Goal: Task Accomplishment & Management: Use online tool/utility

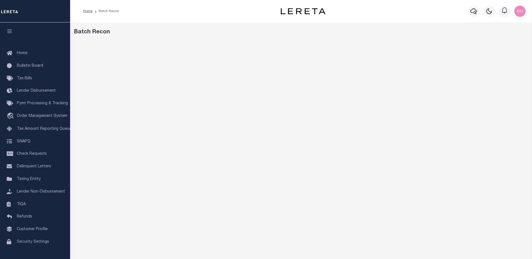
scroll to position [9, 0]
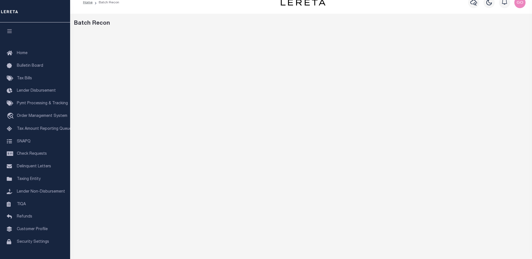
click at [382, 8] on div "Profile Sign out" at bounding box center [434, 3] width 187 height 20
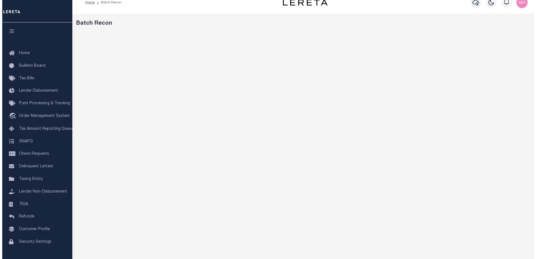
scroll to position [0, 0]
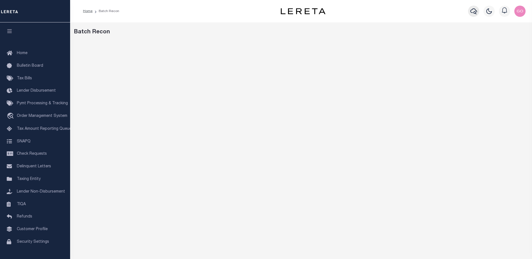
click at [475, 12] on icon "button" at bounding box center [474, 11] width 7 height 6
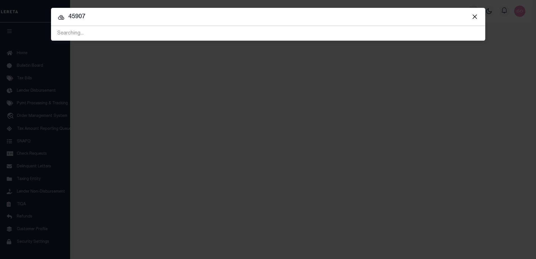
type input "45907"
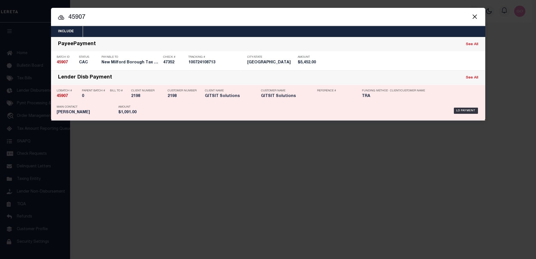
click at [63, 97] on strong "45907" at bounding box center [62, 96] width 11 height 4
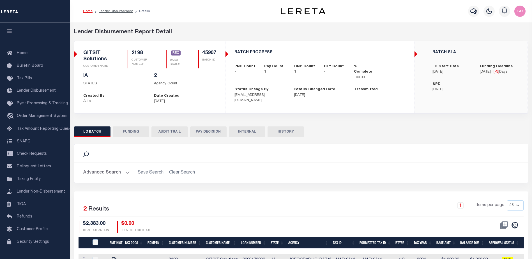
click at [127, 129] on button "FUNDING" at bounding box center [131, 132] width 36 height 11
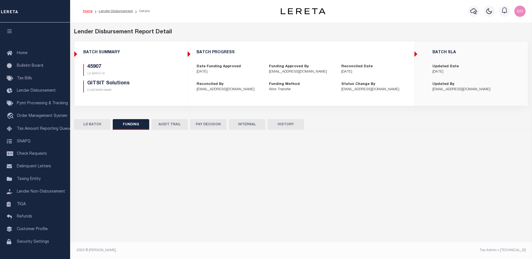
type input "$1,091"
type input "$0"
type input "[DATE]"
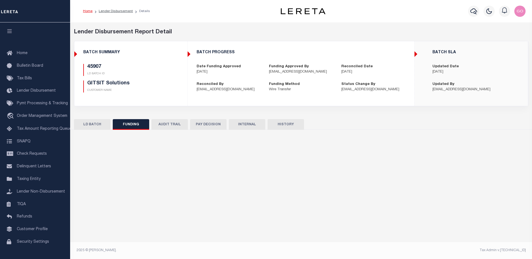
type input "53100309531518"
type input "[DATE]"
select select "100"
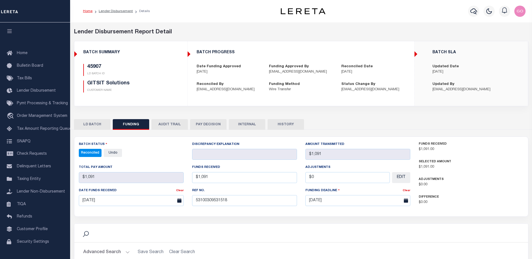
select select "100"
click at [150, 76] on div "45907 LD BATCH ID GITSIT Solutions CUSTOMER NAME" at bounding box center [130, 78] width 95 height 29
click at [245, 124] on button "INTERNAL" at bounding box center [247, 124] width 36 height 11
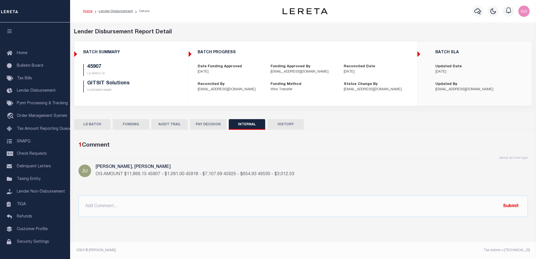
click at [148, 65] on h5 "45907" at bounding box center [126, 67] width 79 height 6
click at [136, 124] on button "FUNDING" at bounding box center [131, 124] width 36 height 11
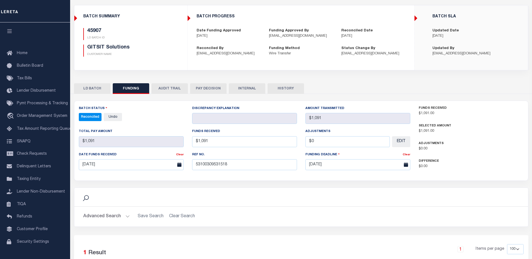
scroll to position [84, 0]
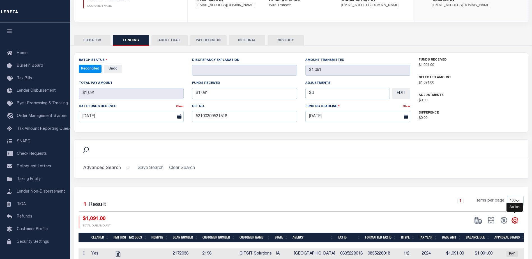
click at [515, 221] on icon "" at bounding box center [514, 220] width 7 height 7
click at [479, 146] on span "CSV" at bounding box center [474, 145] width 8 height 4
click at [436, 150] on div "Search" at bounding box center [301, 149] width 445 height 10
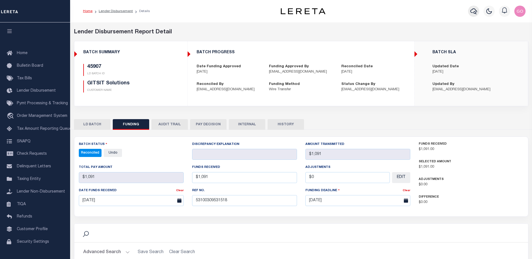
click at [473, 10] on icon "button" at bounding box center [474, 11] width 7 height 7
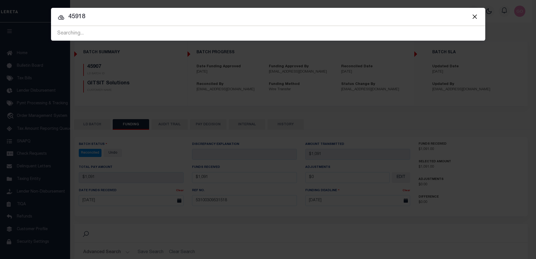
type input "45918"
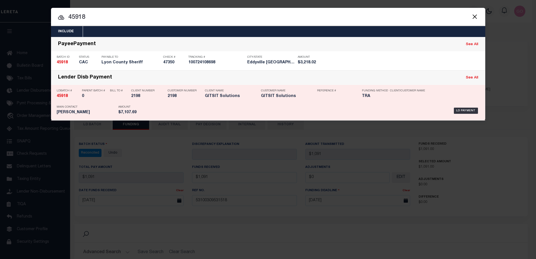
click at [67, 98] on strong "45918" at bounding box center [62, 96] width 11 height 4
checkbox input "true"
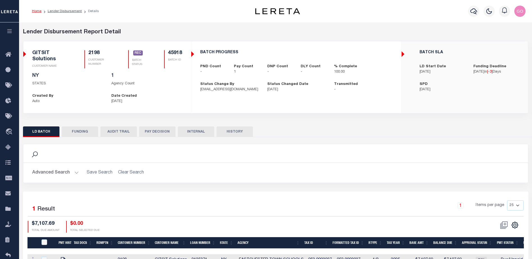
click at [89, 133] on button "FUNDING" at bounding box center [80, 132] width 36 height 11
select select "100"
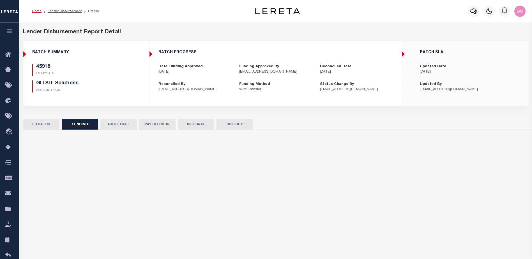
type input "$7,107.69"
type input "$0"
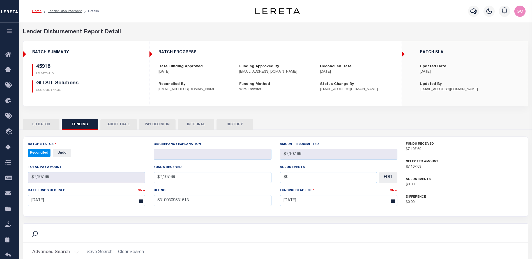
select select "100"
drag, startPoint x: 116, startPoint y: 84, endPoint x: 147, endPoint y: 91, distance: 31.8
click at [116, 84] on h5 "GITSIT Solutions" at bounding box center [81, 84] width 91 height 6
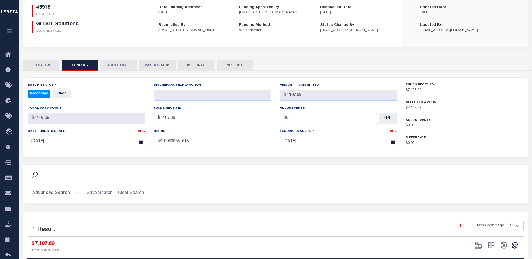
scroll to position [84, 0]
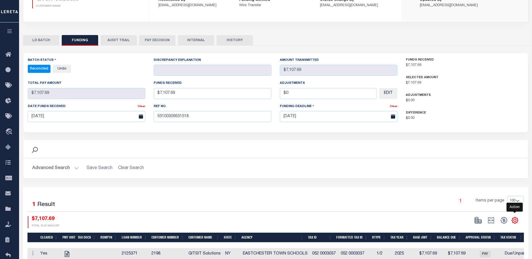
click at [515, 221] on icon "" at bounding box center [514, 220] width 7 height 7
click at [475, 146] on span "CSV" at bounding box center [474, 145] width 8 height 4
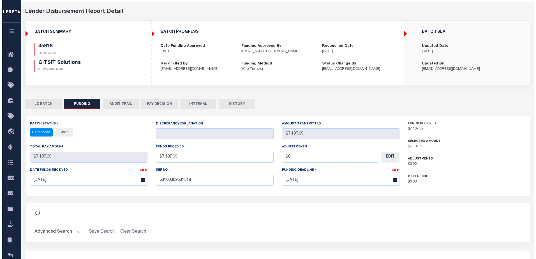
scroll to position [0, 0]
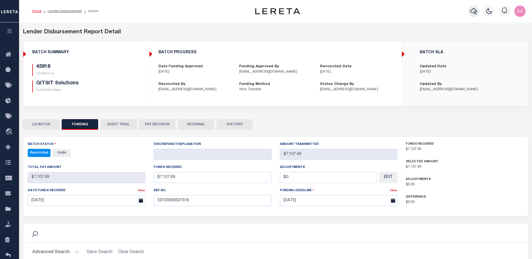
click at [475, 13] on icon "button" at bounding box center [474, 11] width 7 height 7
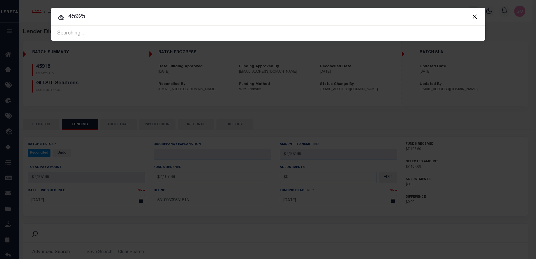
type input "45925"
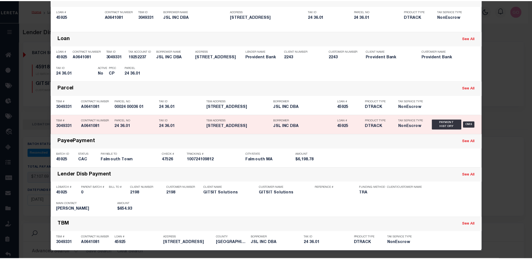
scroll to position [47, 0]
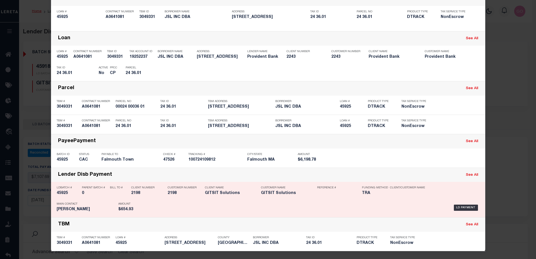
click at [64, 194] on h5 "45925" at bounding box center [68, 193] width 22 height 5
checkbox input "true"
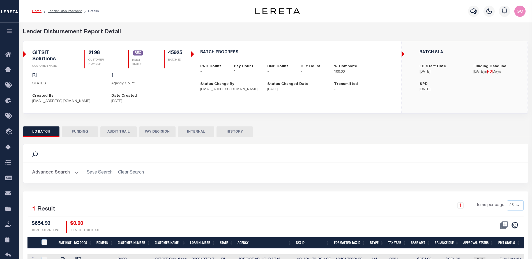
click at [85, 134] on button "FUNDING" at bounding box center [80, 132] width 36 height 11
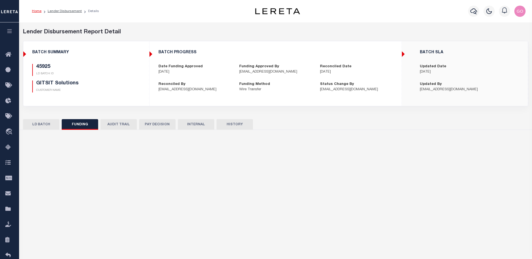
type input "$654.93"
type input "$0"
select select "100"
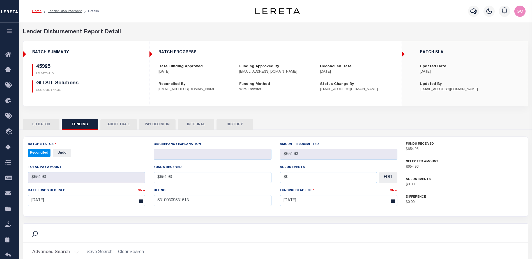
select select "100"
click at [120, 86] on h5 "GITSIT Solutions" at bounding box center [81, 84] width 91 height 6
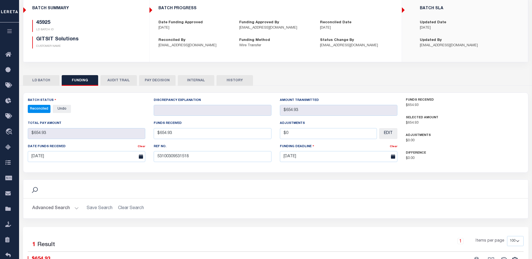
scroll to position [56, 0]
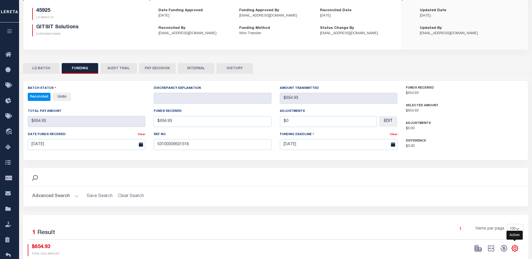
click at [516, 249] on icon "" at bounding box center [514, 248] width 7 height 7
click at [478, 174] on span "CSV" at bounding box center [474, 173] width 8 height 4
click at [391, 24] on div "BATCH PROGRESS Date Funding Approved [DATE] Funding Approved By [EMAIL_ADDRESS]…" at bounding box center [276, 15] width 252 height 51
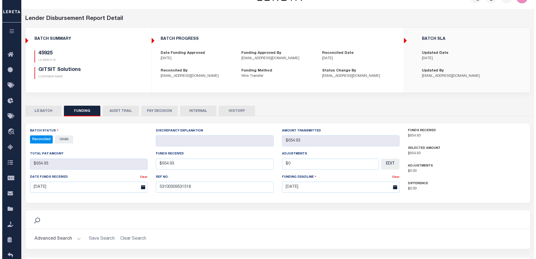
scroll to position [0, 0]
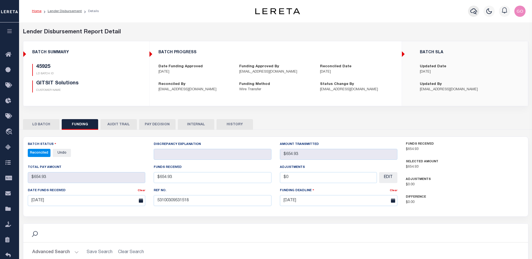
click at [476, 11] on icon "button" at bounding box center [474, 11] width 7 height 7
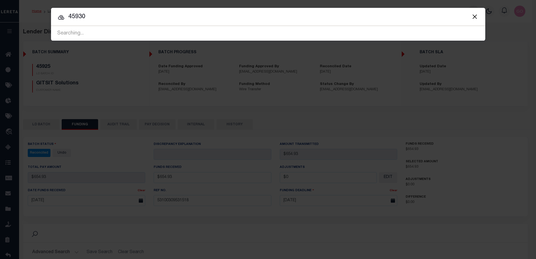
type input "45930"
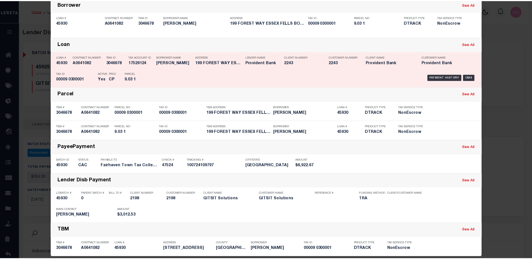
scroll to position [47, 0]
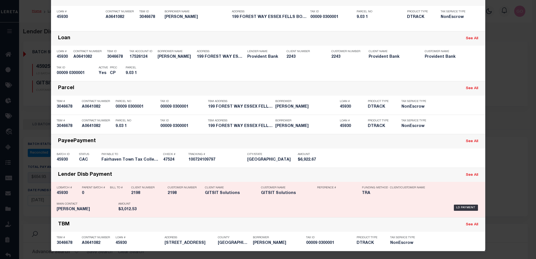
click at [64, 194] on h5 "45930" at bounding box center [68, 193] width 22 height 5
checkbox input "true"
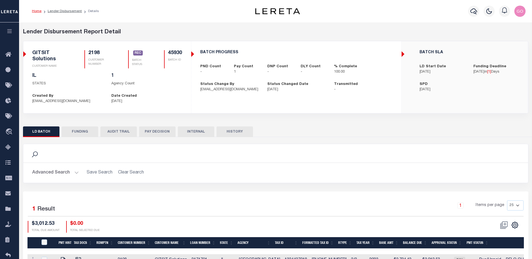
click at [87, 132] on button "FUNDING" at bounding box center [80, 132] width 36 height 11
select select "100"
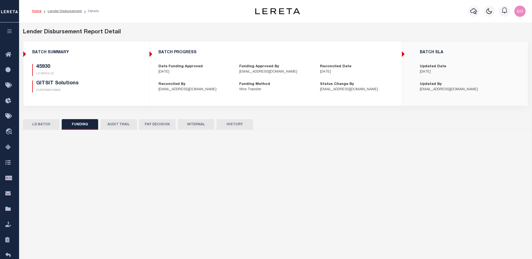
type input "$3,012.53"
type input "$0"
type input "[DATE]"
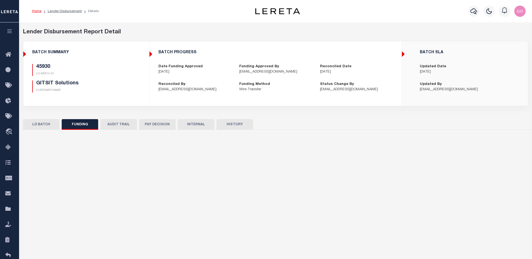
select select "100"
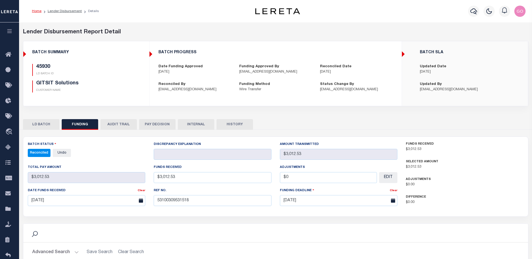
click at [153, 106] on div "Lender Disbursement Report Detail 2198 CLIENT NUMBER GITSIT Solutions CLIENT NA…" at bounding box center [276, 71] width 514 height 87
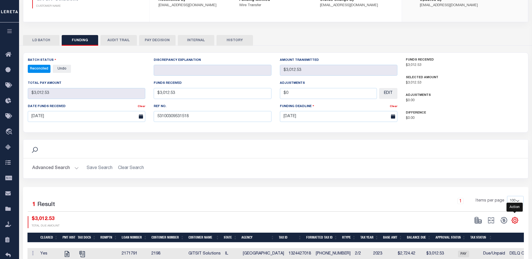
click at [516, 221] on icon "" at bounding box center [515, 220] width 3 height 3
click at [494, 146] on link "CSV" at bounding box center [492, 145] width 55 height 11
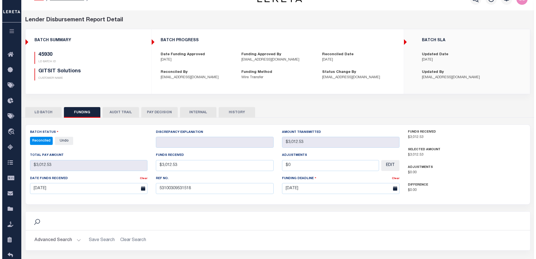
scroll to position [0, 0]
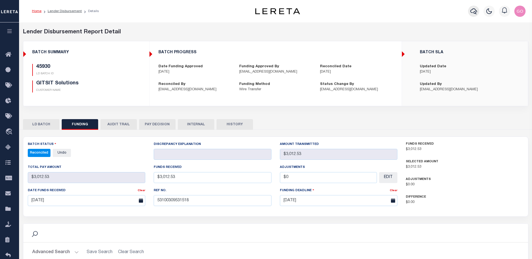
click at [476, 11] on icon "button" at bounding box center [474, 11] width 7 height 7
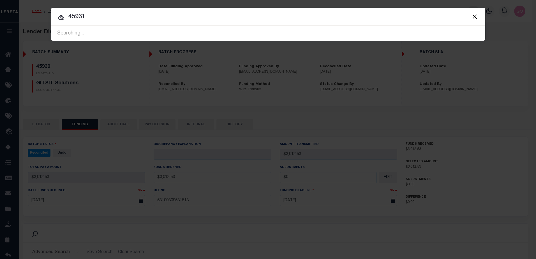
type input "45931"
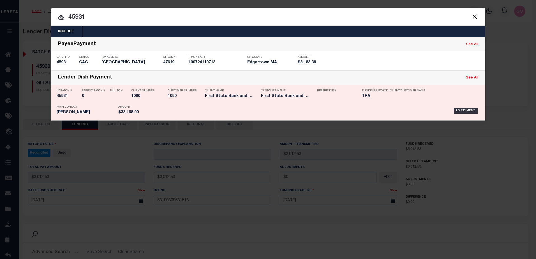
click at [64, 97] on h5 "45931" at bounding box center [68, 96] width 22 height 5
checkbox input "true"
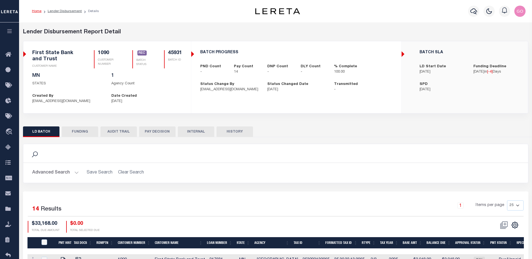
click at [81, 132] on button "FUNDING" at bounding box center [80, 132] width 36 height 11
type input "$33,168"
type input "$0"
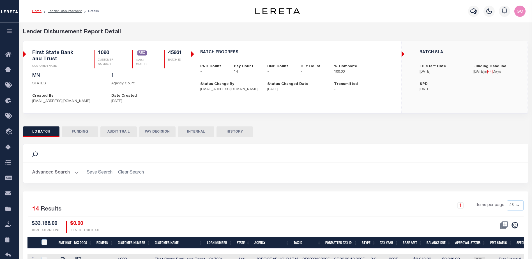
type input "[DATE]"
type input "20250905MMQFMP2700282309051406FT03"
type input "[DATE]"
select select "100"
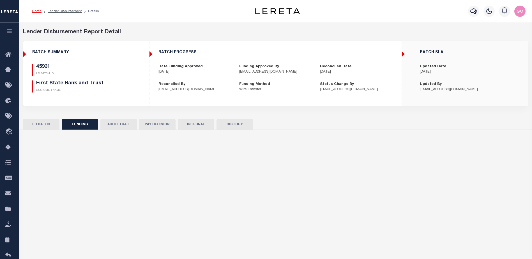
select select "100"
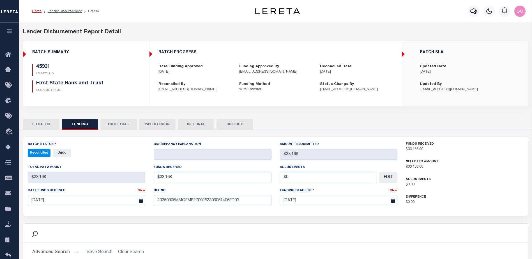
click at [155, 95] on div "BATCH PROGRESS Date Funding Approved [DATE] Funding Approved By [EMAIL_ADDRESS]…" at bounding box center [276, 71] width 252 height 51
click at [195, 124] on button "INTERNAL" at bounding box center [196, 124] width 36 height 11
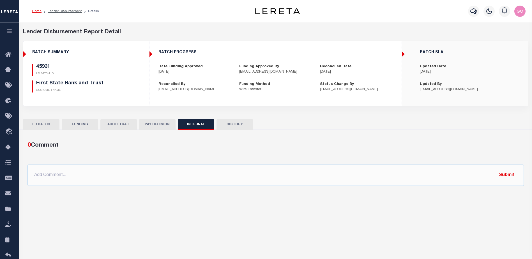
drag, startPoint x: 74, startPoint y: 122, endPoint x: 160, endPoint y: 122, distance: 85.9
click at [75, 122] on button "FUNDING" at bounding box center [80, 124] width 36 height 11
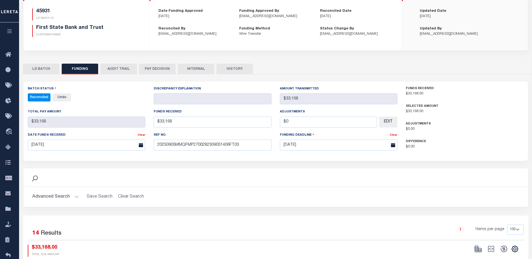
scroll to position [56, 0]
click at [513, 249] on icon "" at bounding box center [514, 248] width 7 height 7
click at [480, 175] on link "CSV" at bounding box center [492, 173] width 55 height 11
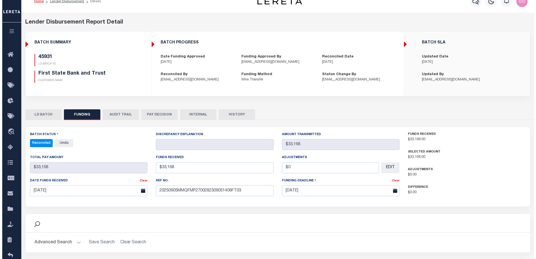
scroll to position [0, 0]
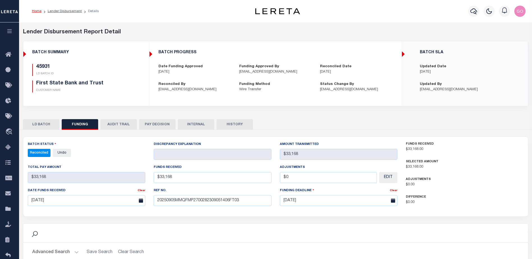
drag, startPoint x: 377, startPoint y: 19, endPoint x: 389, endPoint y: 17, distance: 12.3
click at [377, 19] on div "Profile Sign out" at bounding box center [424, 11] width 208 height 20
click at [474, 11] on icon "button" at bounding box center [474, 11] width 7 height 7
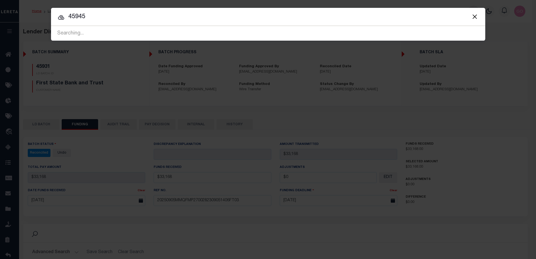
type input "45945"
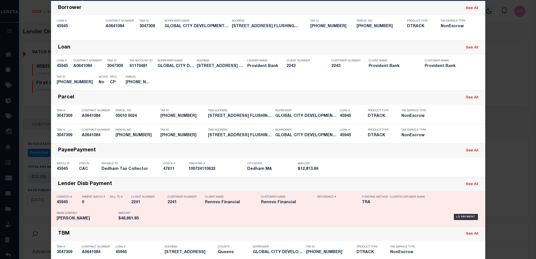
scroll to position [47, 0]
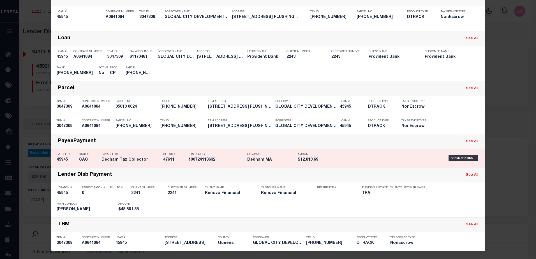
drag, startPoint x: 135, startPoint y: 91, endPoint x: 104, endPoint y: 144, distance: 60.9
click at [135, 91] on div "Parcel See All" at bounding box center [268, 88] width 435 height 14
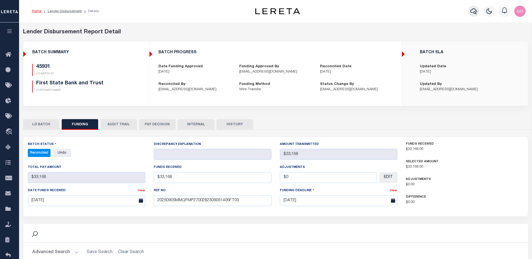
click at [473, 11] on icon "button" at bounding box center [474, 11] width 7 height 7
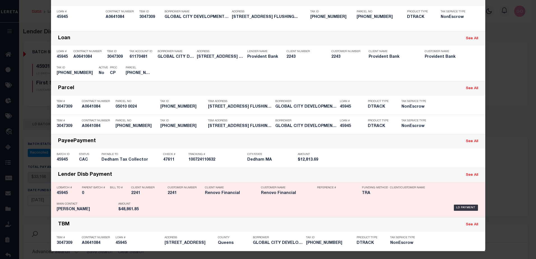
click at [60, 193] on h5 "45945" at bounding box center [68, 193] width 22 height 5
checkbox input "true"
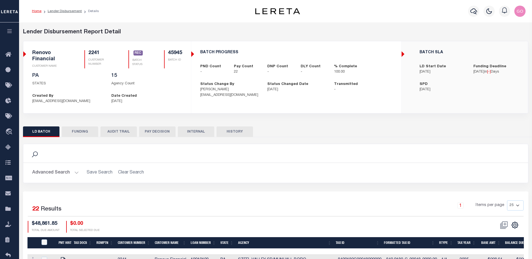
click at [189, 129] on button "INTERNAL" at bounding box center [196, 132] width 36 height 11
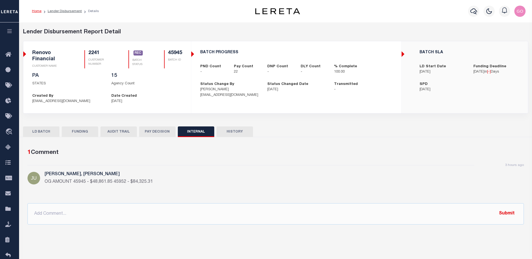
click at [78, 131] on button "FUNDING" at bounding box center [80, 132] width 36 height 11
select select "100"
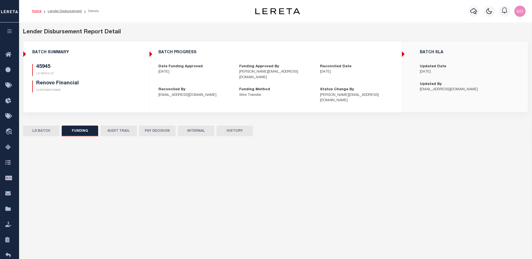
type input "$48,861.85"
type input "$0"
type input "20250905MMQFMP2700382709051737FT03"
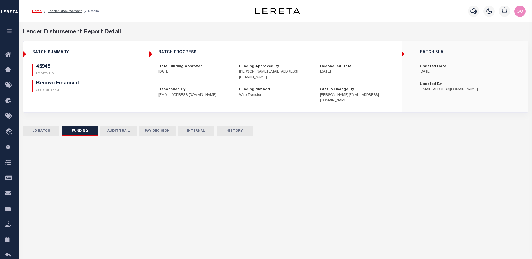
type input "[DATE]"
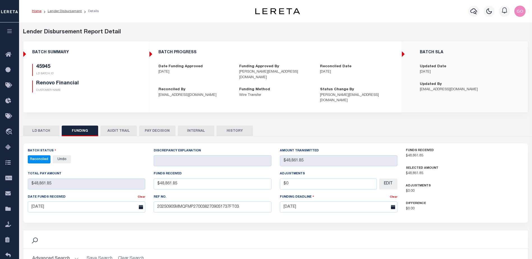
select select "100"
click at [129, 63] on div "BATCH SUMMARY 45945 LD BATCH ID Renovo Financial CUSTOMER NAME" at bounding box center [86, 74] width 125 height 56
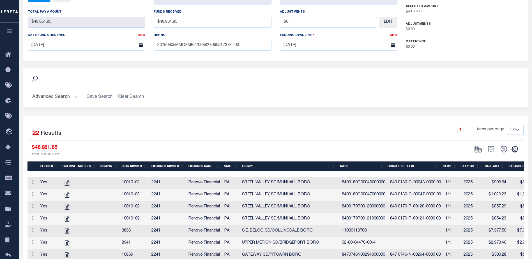
scroll to position [168, 0]
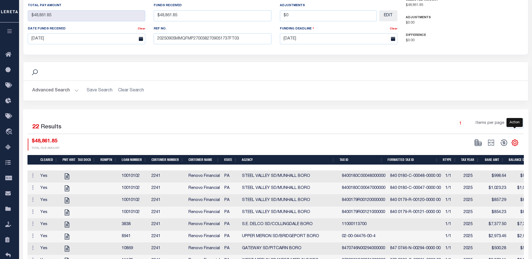
click at [516, 139] on icon "" at bounding box center [514, 142] width 7 height 7
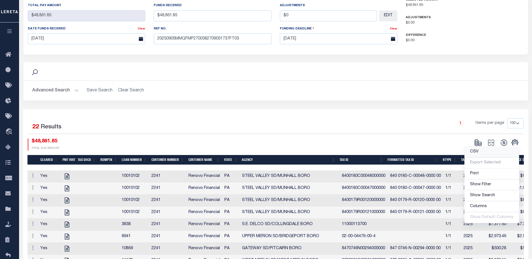
click at [479, 150] on span "CSV" at bounding box center [474, 152] width 8 height 4
